Goal: Task Accomplishment & Management: Complete application form

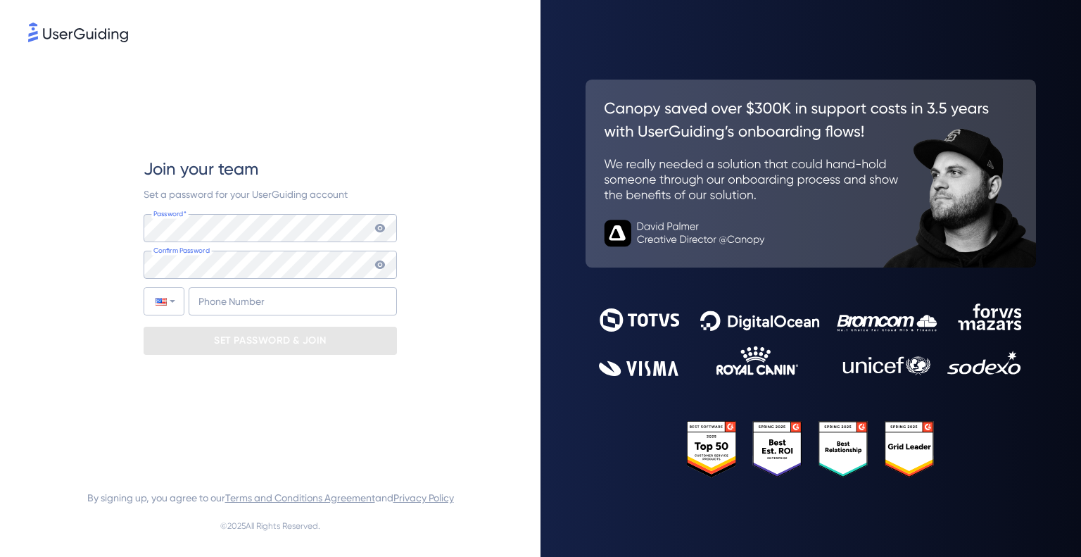
click at [380, 225] on icon at bounding box center [379, 227] width 11 height 11
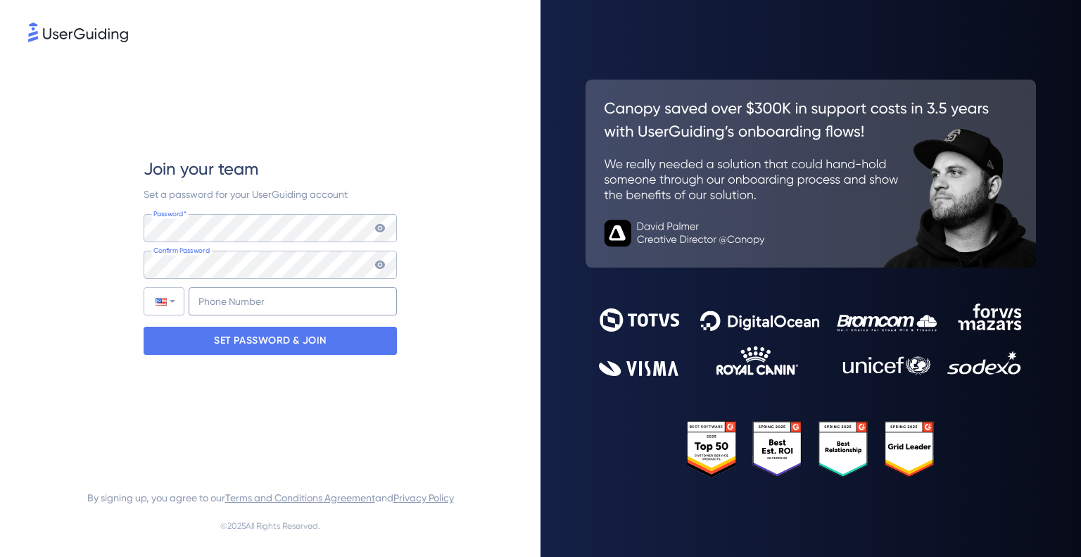
click at [229, 287] on div "Phone Number +1" at bounding box center [270, 301] width 253 height 28
click at [229, 291] on input "+1" at bounding box center [293, 301] width 208 height 28
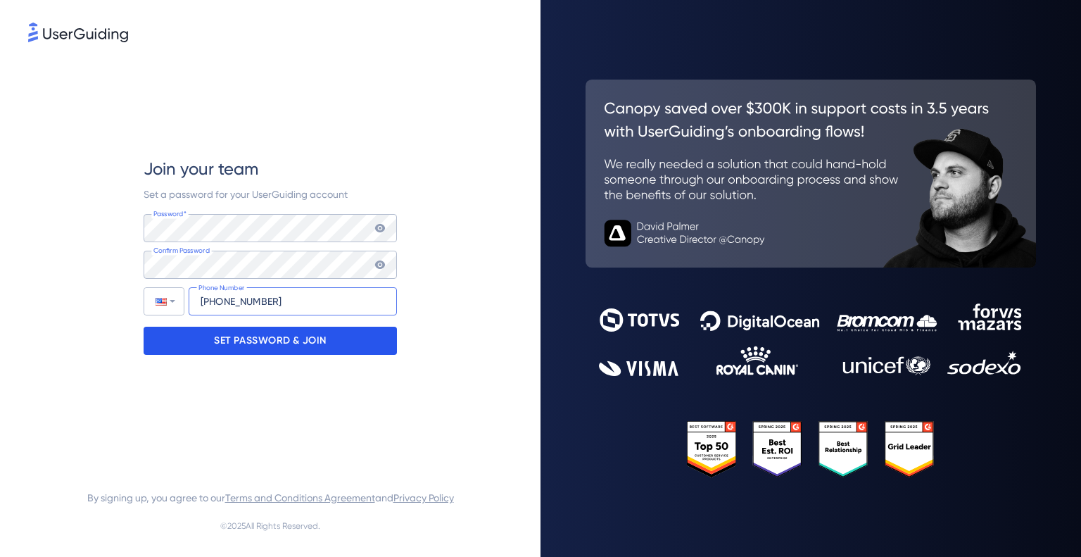
type input "[PHONE_NUMBER]"
click at [239, 341] on p "SET PASSWORD & JOIN" at bounding box center [270, 340] width 113 height 23
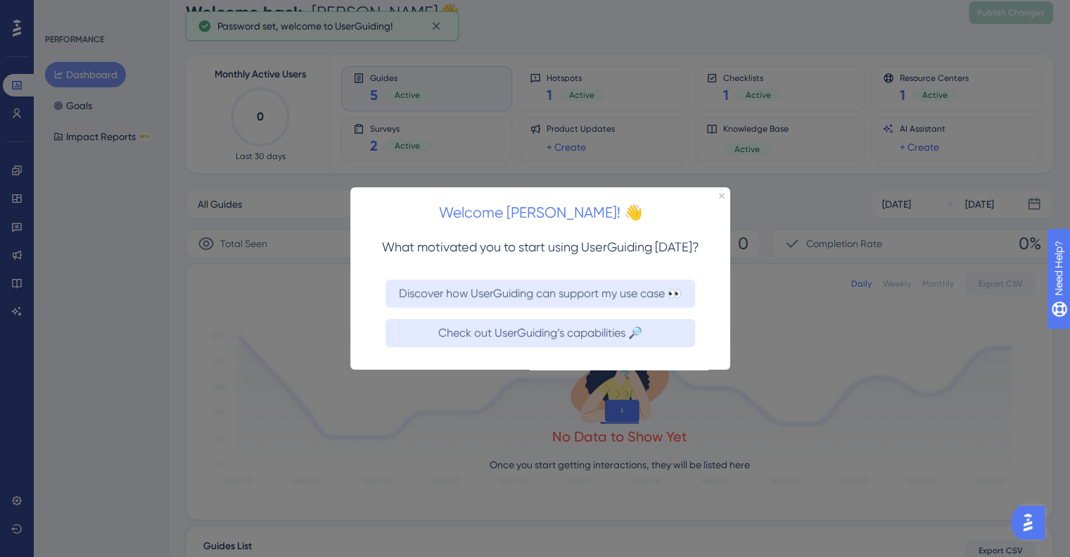
click at [663, 130] on div at bounding box center [535, 278] width 1070 height 557
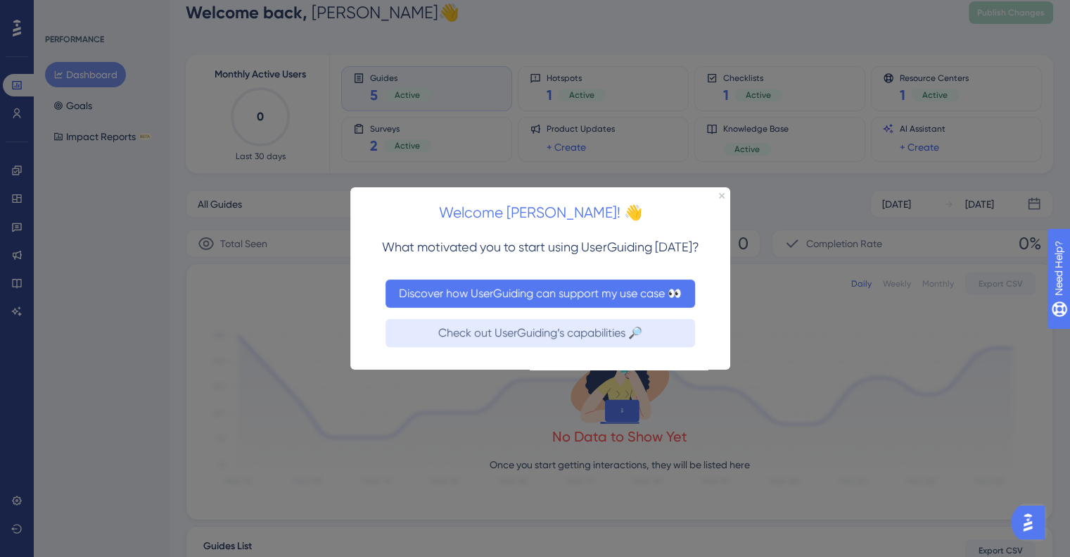
click at [574, 294] on button "Discover how UserGuiding can support my use case 👀" at bounding box center [541, 293] width 310 height 28
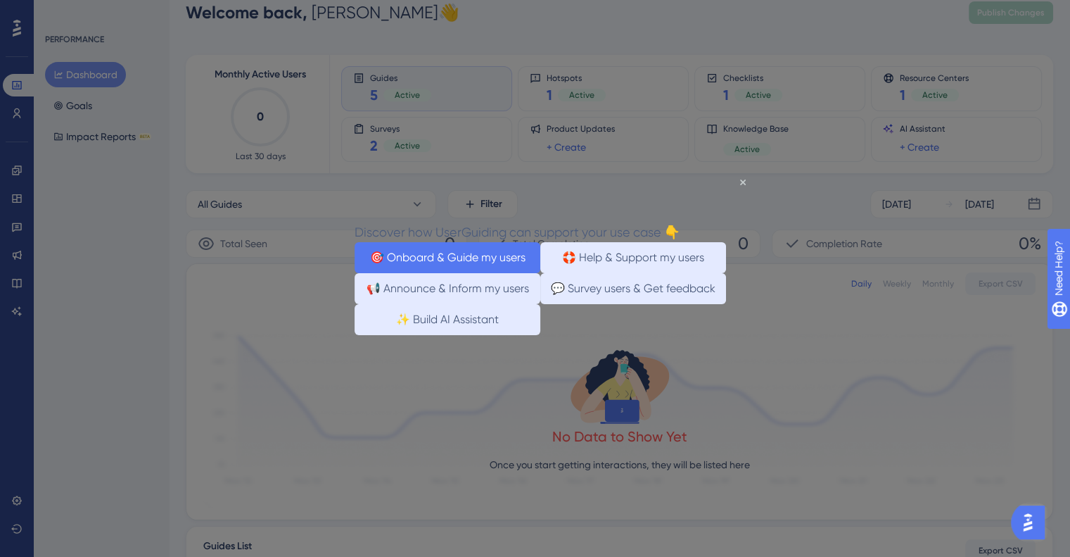
click at [381, 251] on button "🎯 Onboard & Guide my users" at bounding box center [448, 256] width 186 height 31
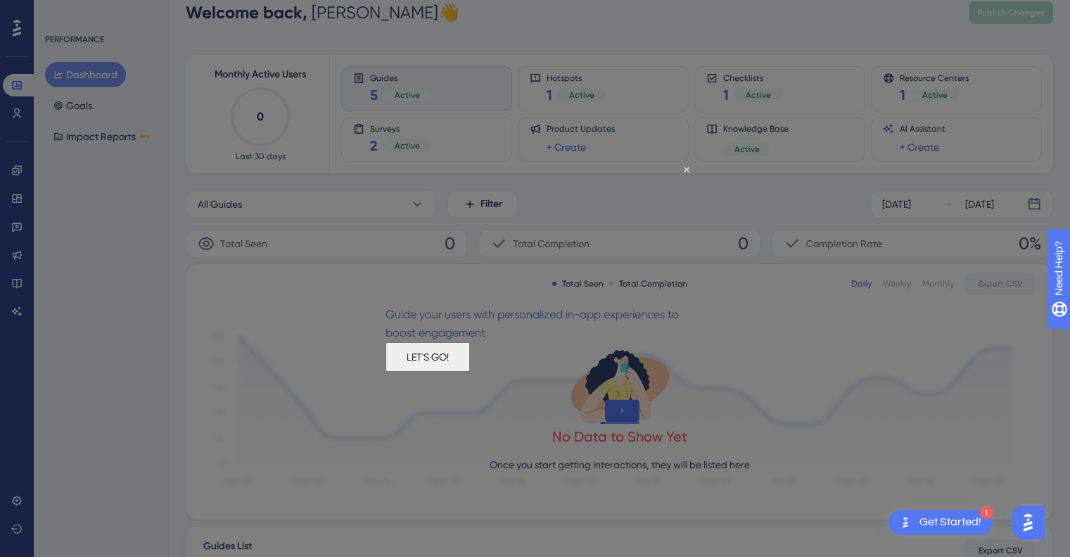
click at [470, 367] on button "LET'S GO!" at bounding box center [428, 356] width 84 height 30
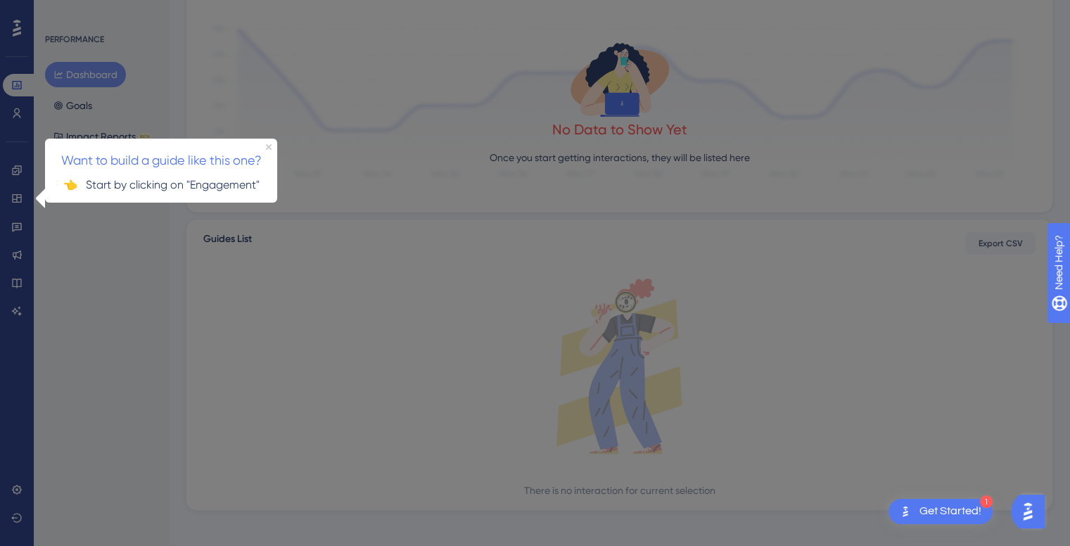
scroll to position [329, 0]
click at [16, 172] on icon at bounding box center [16, 170] width 11 height 11
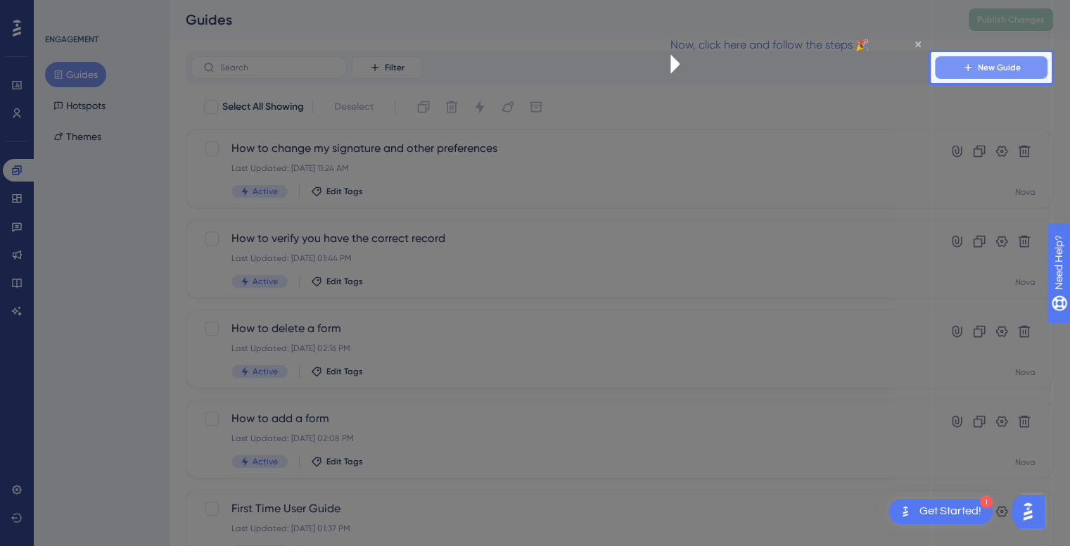
click at [1023, 61] on button "New Guide" at bounding box center [991, 67] width 113 height 23
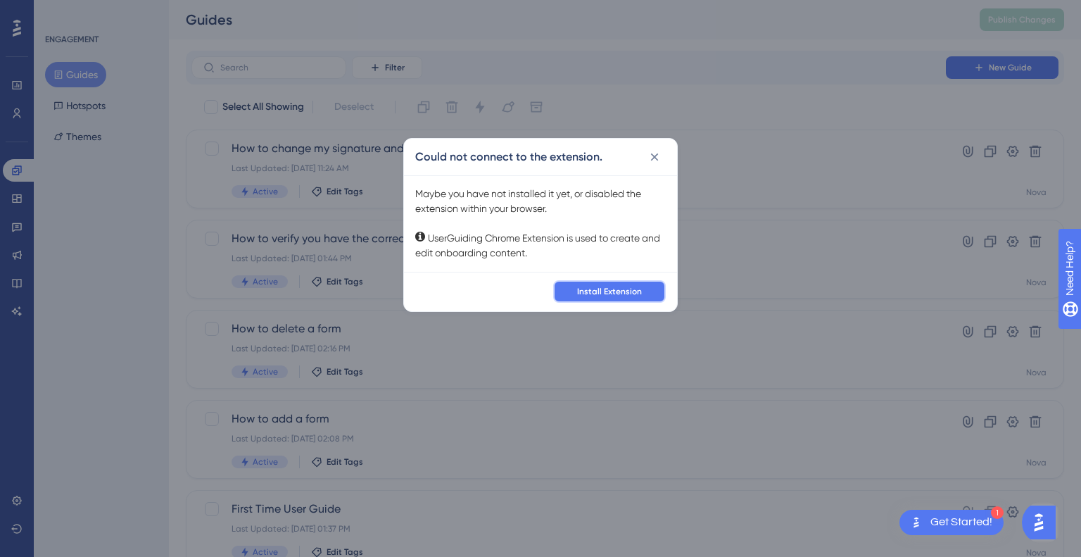
click at [615, 286] on span "Install Extension" at bounding box center [609, 291] width 65 height 11
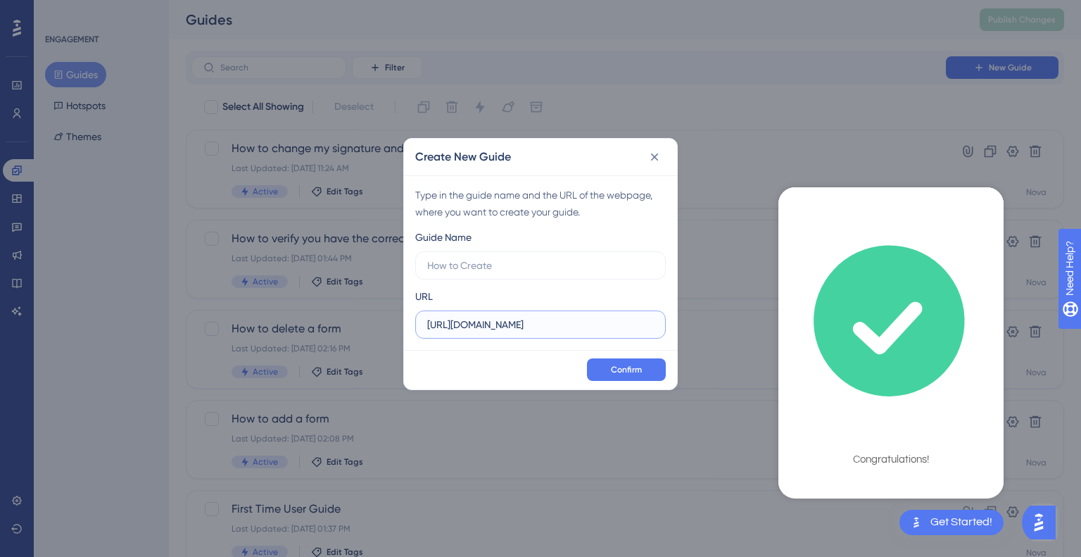
click at [547, 325] on input "[URL][DOMAIN_NAME]" at bounding box center [540, 324] width 227 height 15
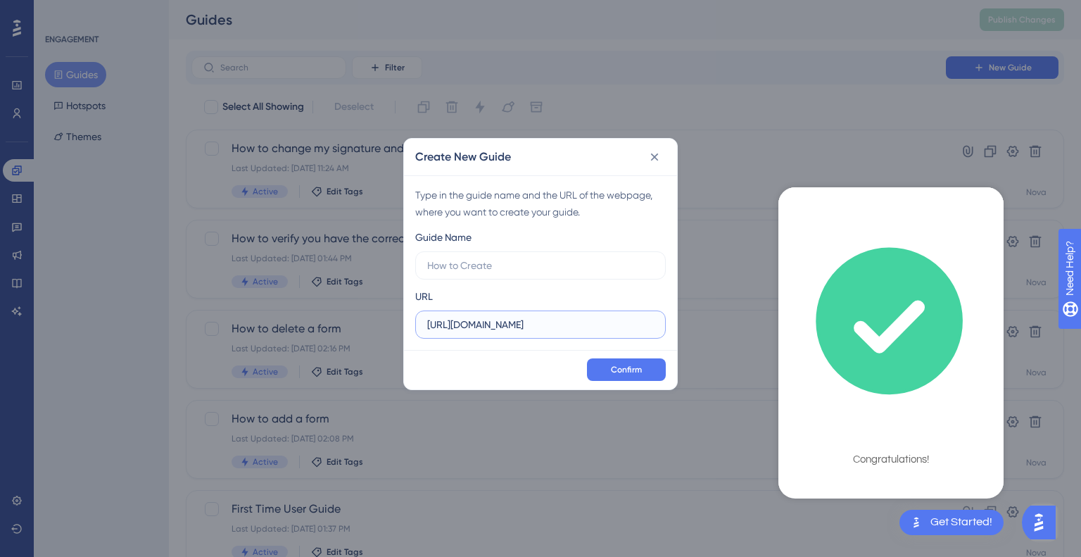
click at [547, 325] on input "[URL][DOMAIN_NAME]" at bounding box center [540, 324] width 227 height 15
click at [654, 156] on icon at bounding box center [655, 157] width 8 height 8
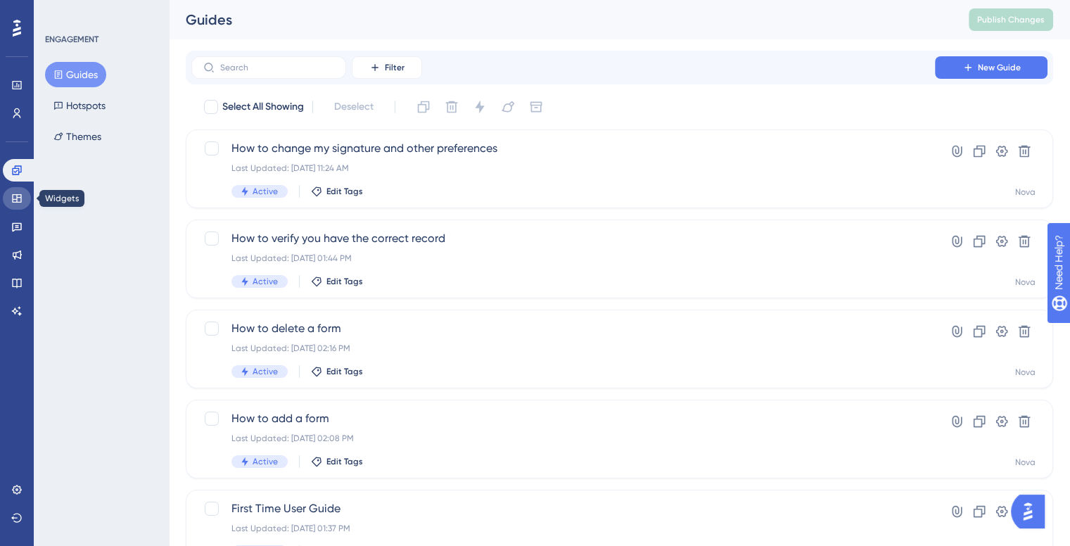
click at [19, 187] on link at bounding box center [17, 198] width 28 height 23
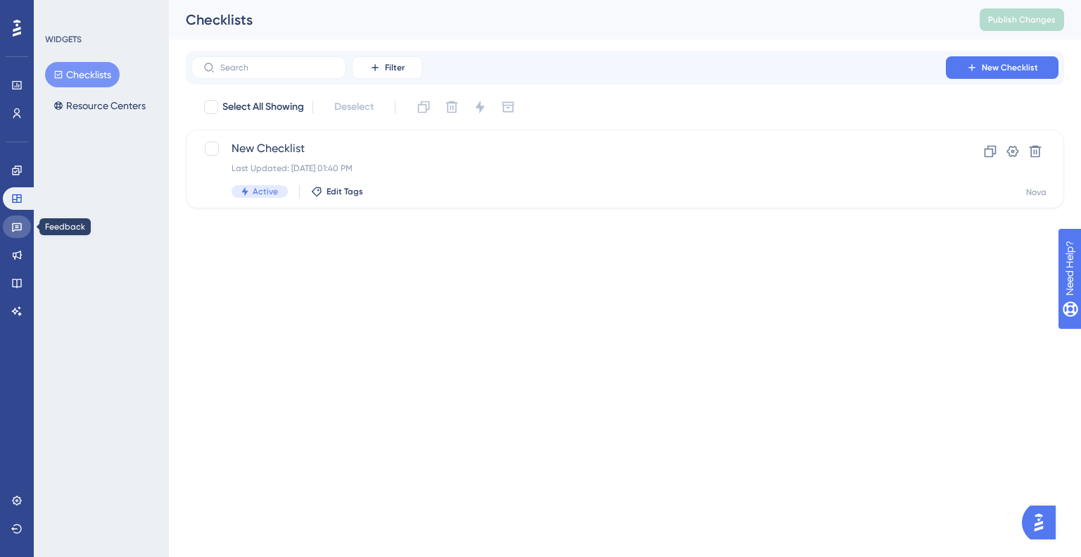
click at [19, 221] on icon at bounding box center [16, 226] width 11 height 11
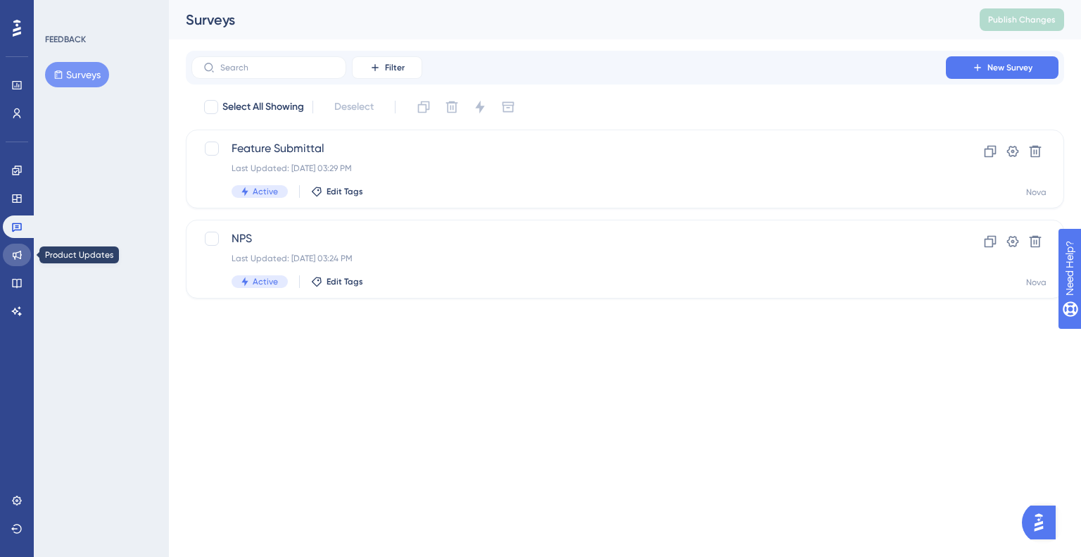
click at [17, 260] on icon at bounding box center [16, 254] width 11 height 11
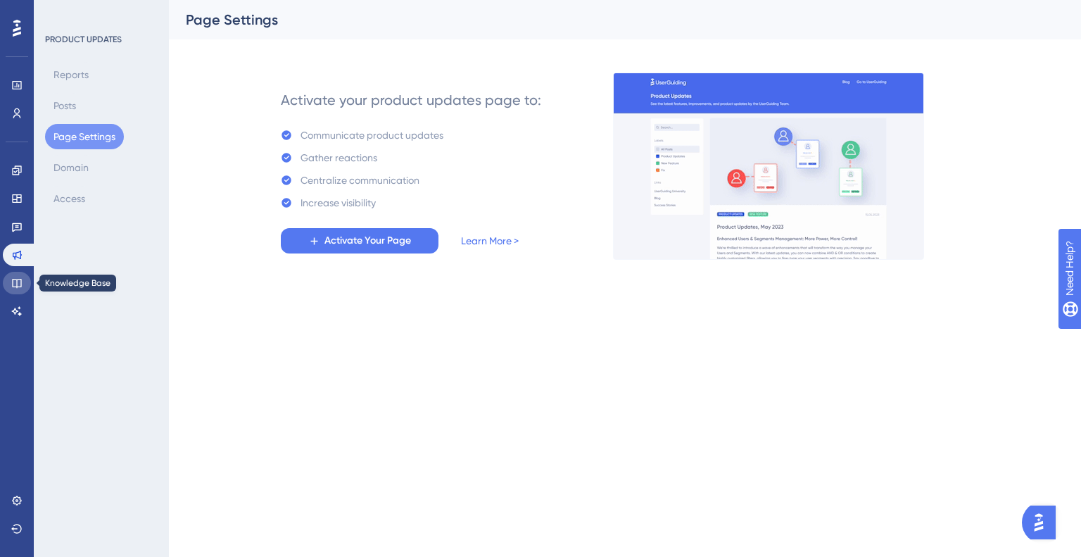
click at [20, 278] on icon at bounding box center [16, 282] width 11 height 11
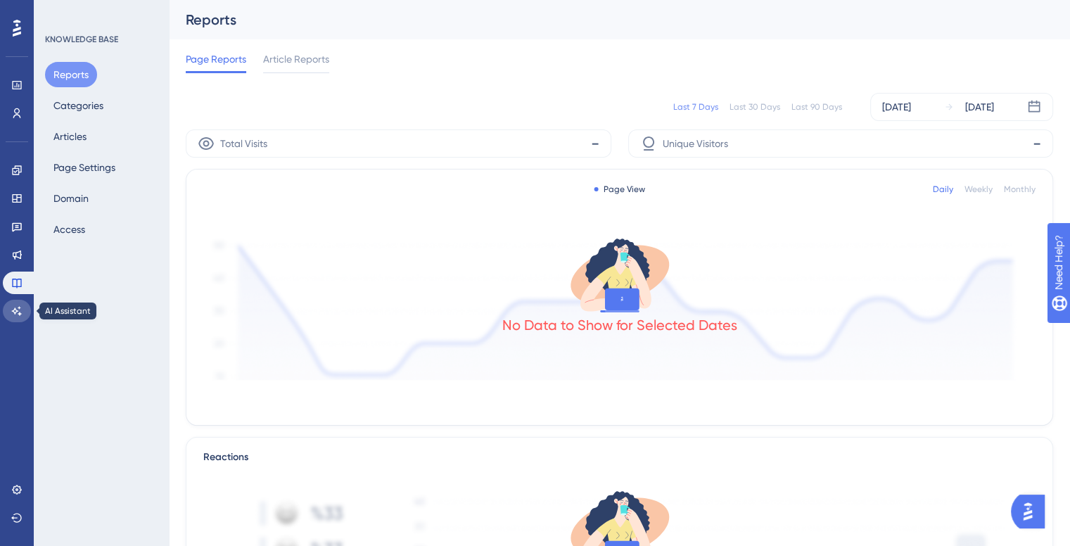
click at [14, 308] on icon at bounding box center [17, 310] width 10 height 9
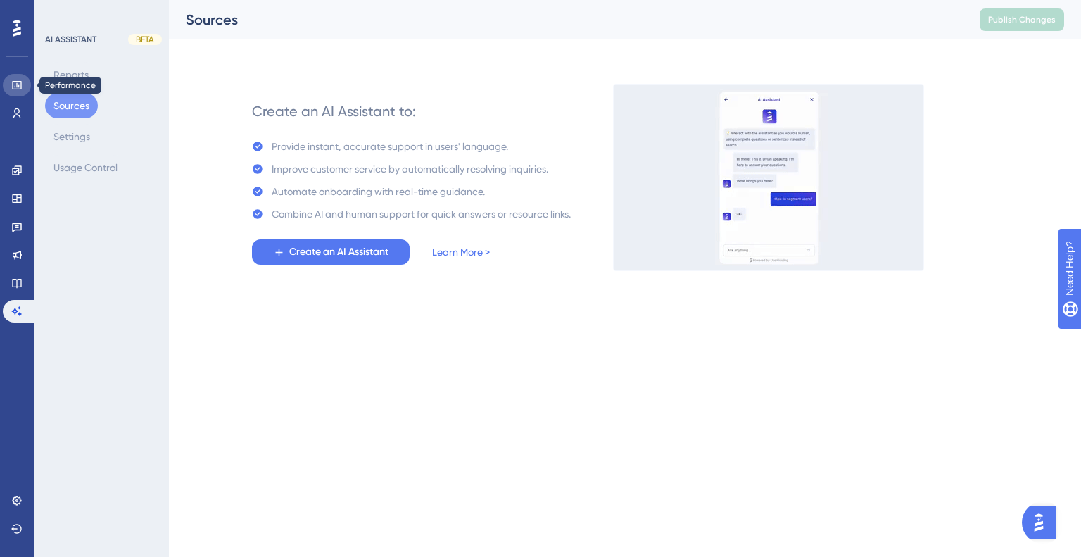
click at [12, 84] on icon at bounding box center [16, 85] width 9 height 8
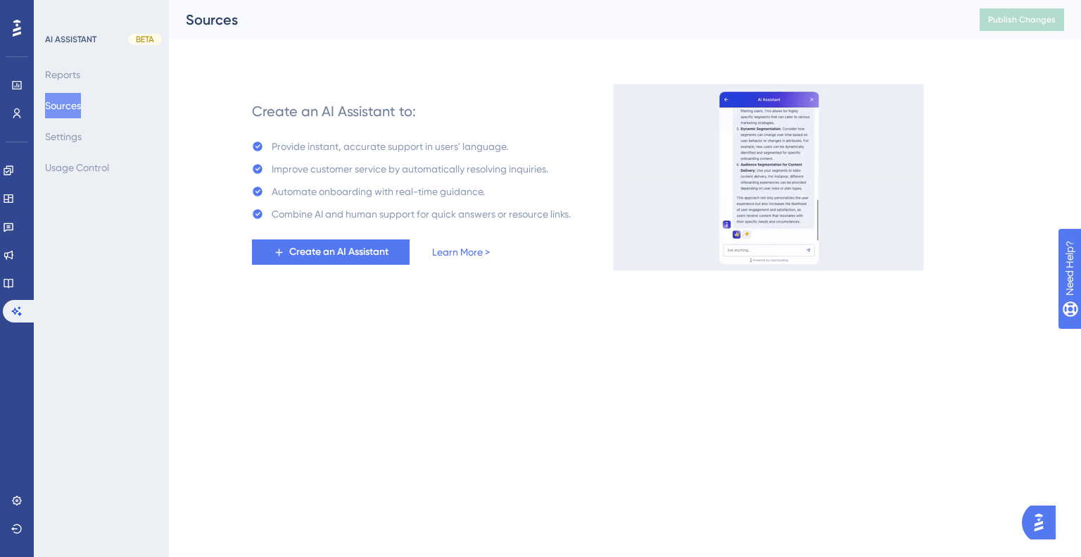
click at [15, 27] on icon at bounding box center [17, 28] width 8 height 17
